Goal: Task Accomplishment & Management: Use online tool/utility

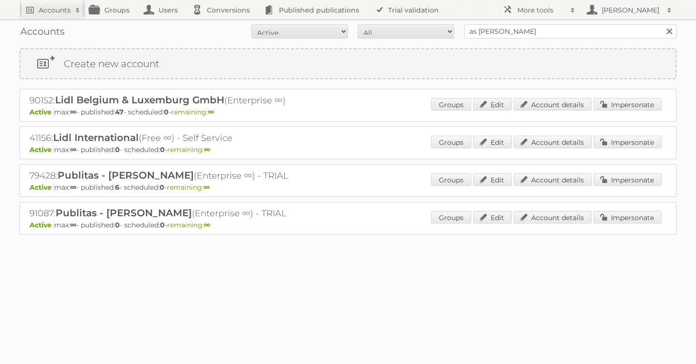
type input "as [PERSON_NAME]"
click at [662, 24] on input "Search" at bounding box center [669, 31] width 15 height 15
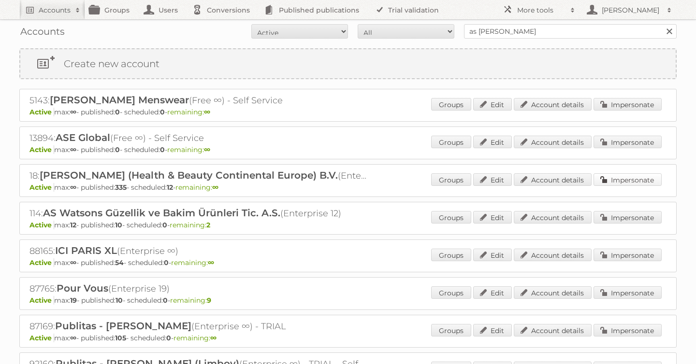
click at [622, 185] on link "Impersonate" at bounding box center [628, 180] width 68 height 13
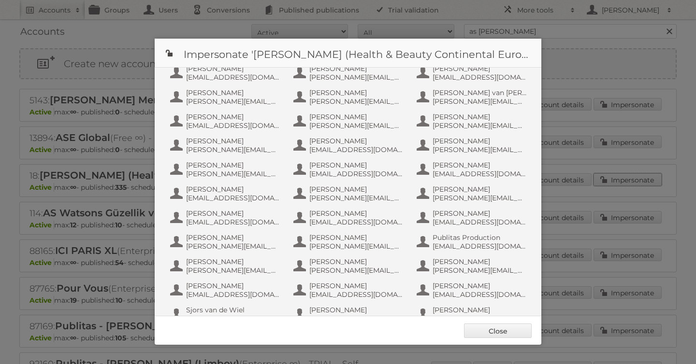
scroll to position [628, 0]
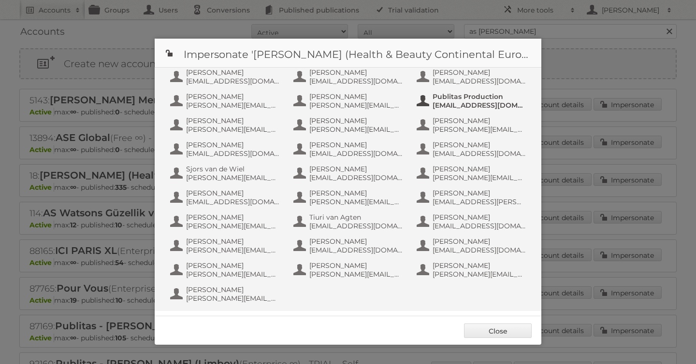
click at [461, 97] on span "Publitas Production" at bounding box center [480, 96] width 94 height 9
